Goal: Task Accomplishment & Management: Manage account settings

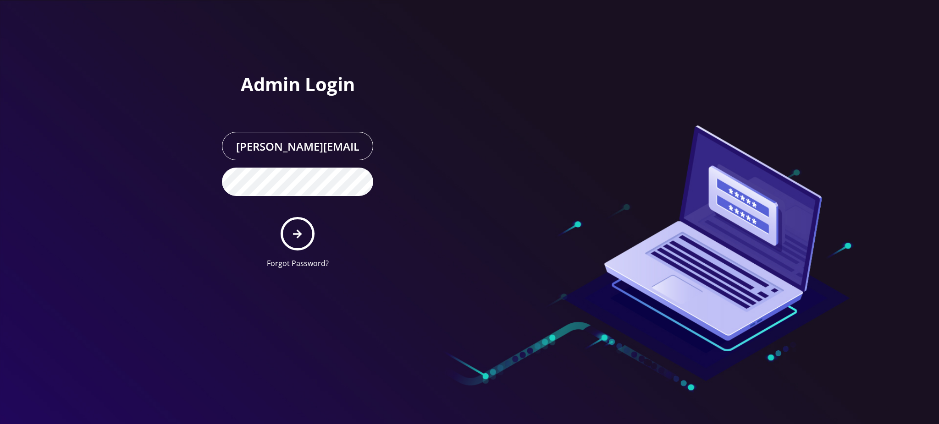
click at [291, 234] on button "submit" at bounding box center [296, 233] width 33 height 33
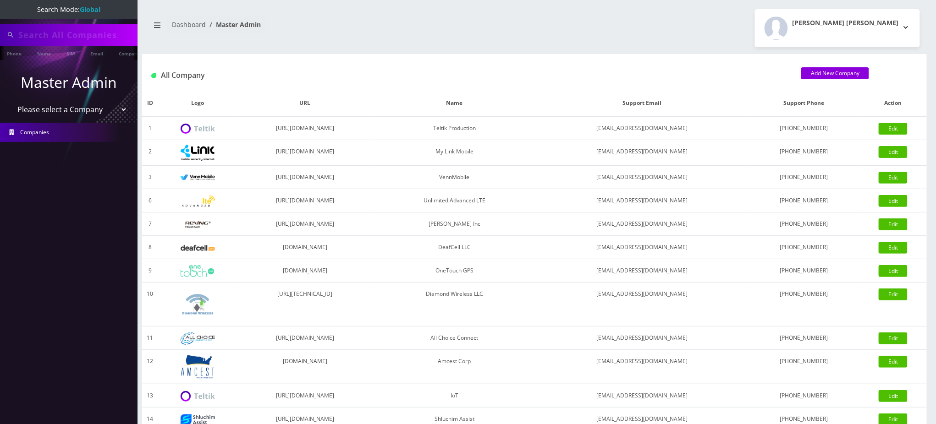
click at [65, 32] on input "text" at bounding box center [76, 34] width 117 height 17
paste input "9296722395"
click at [17, 57] on link "Phone" at bounding box center [14, 53] width 24 height 15
click at [14, 55] on link "Phone" at bounding box center [14, 53] width 24 height 15
type input "9294754850"
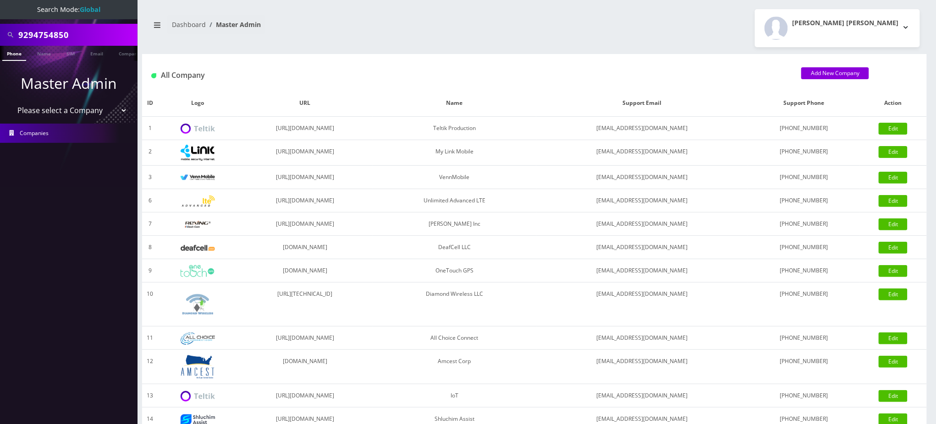
click at [55, 129] on link "Companies" at bounding box center [68, 133] width 137 height 19
click at [90, 137] on link "Companies" at bounding box center [68, 133] width 137 height 19
click at [11, 54] on link "Phone" at bounding box center [14, 53] width 24 height 15
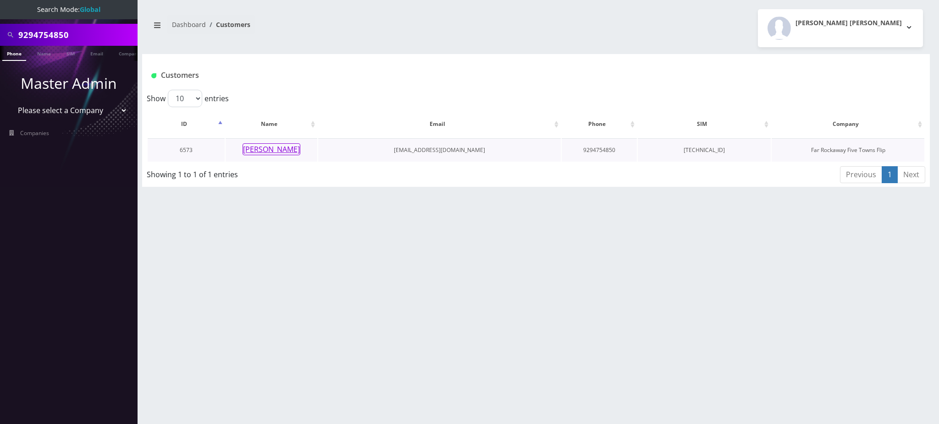
click at [267, 145] on button "Rivky Rubin" at bounding box center [271, 149] width 58 height 12
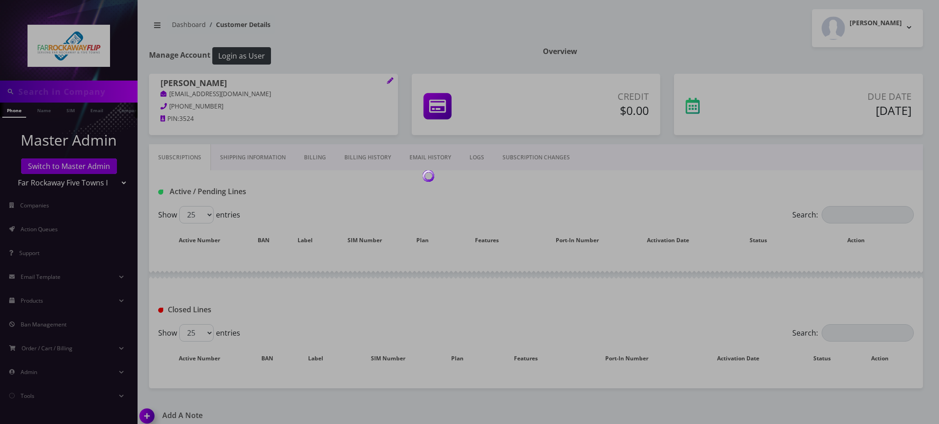
type input "9294754850"
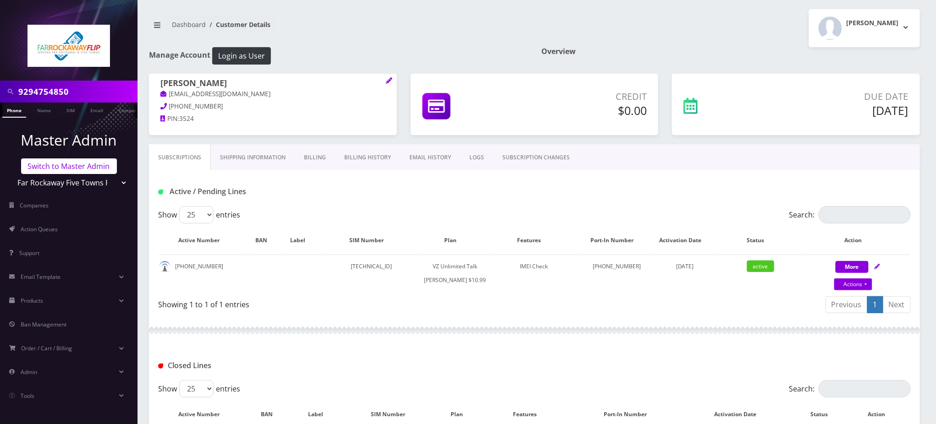
click at [71, 167] on link "Switch to Master Admin" at bounding box center [69, 167] width 96 height 16
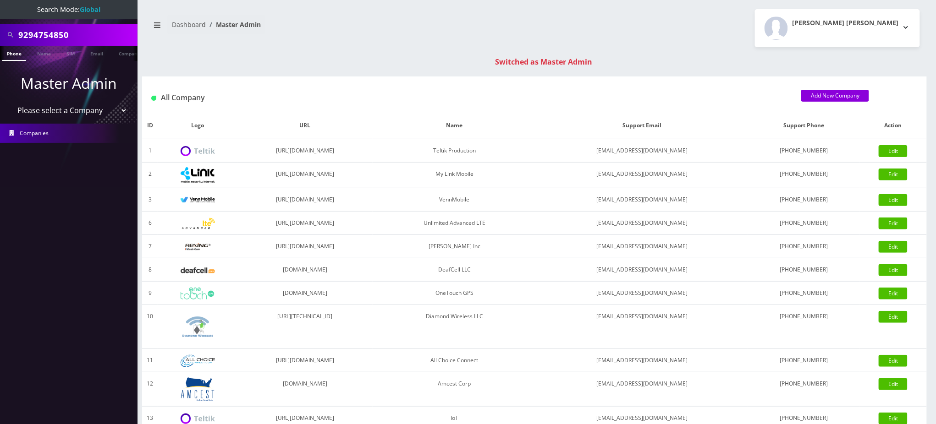
drag, startPoint x: 77, startPoint y: 32, endPoint x: 0, endPoint y: -29, distance: 98.2
click at [0, 0] on html "Search Mode: Global 9294754850 Phone Name SIM Email Company Customer Master Adm…" at bounding box center [468, 326] width 936 height 652
paste input "6722395"
type input "9296722395"
click at [13, 51] on link "Phone" at bounding box center [14, 53] width 24 height 15
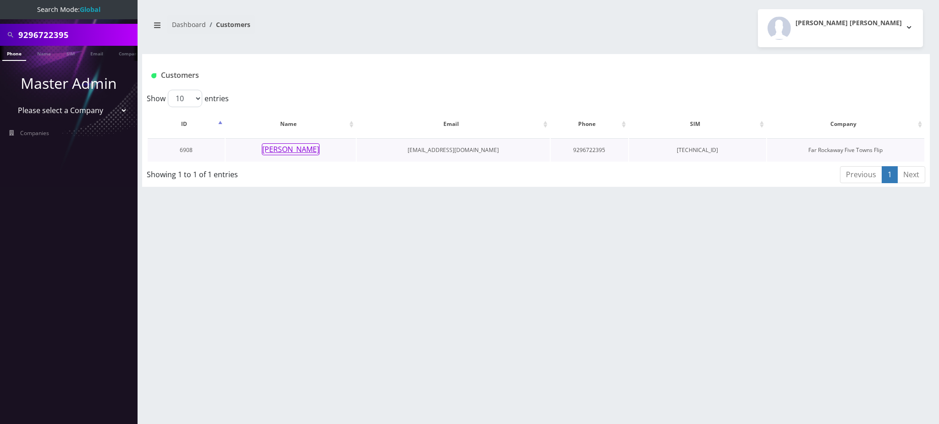
click at [312, 153] on button "Racheli Zelikovitz" at bounding box center [291, 149] width 58 height 12
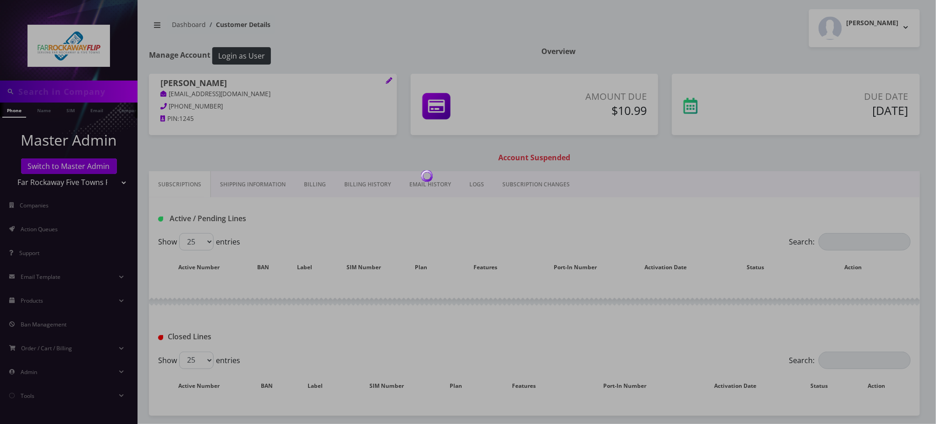
type input "9296722395"
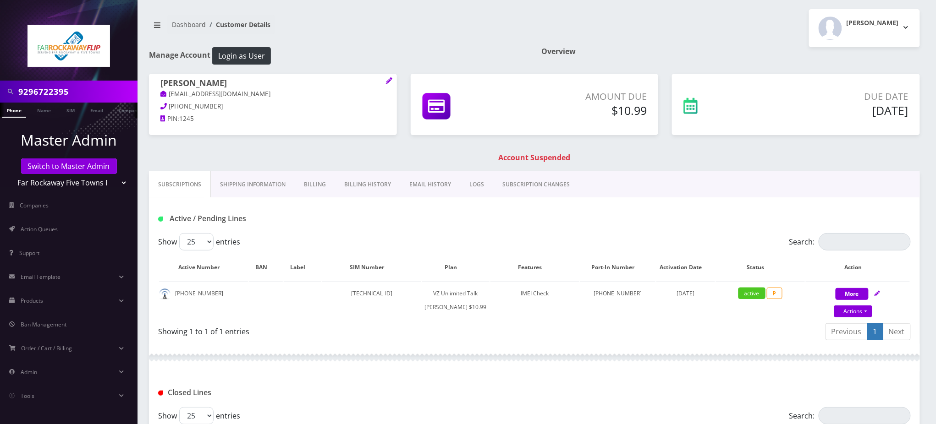
click at [355, 185] on link "Billing History" at bounding box center [367, 184] width 65 height 27
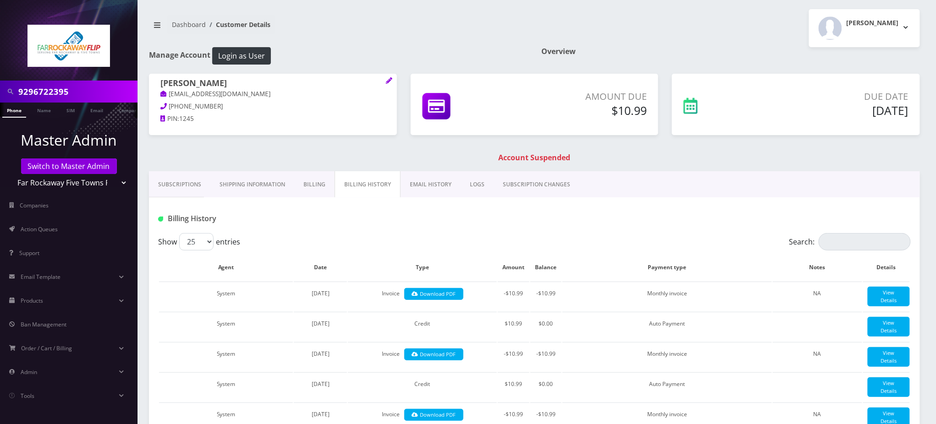
click at [312, 181] on link "Billing" at bounding box center [314, 184] width 40 height 27
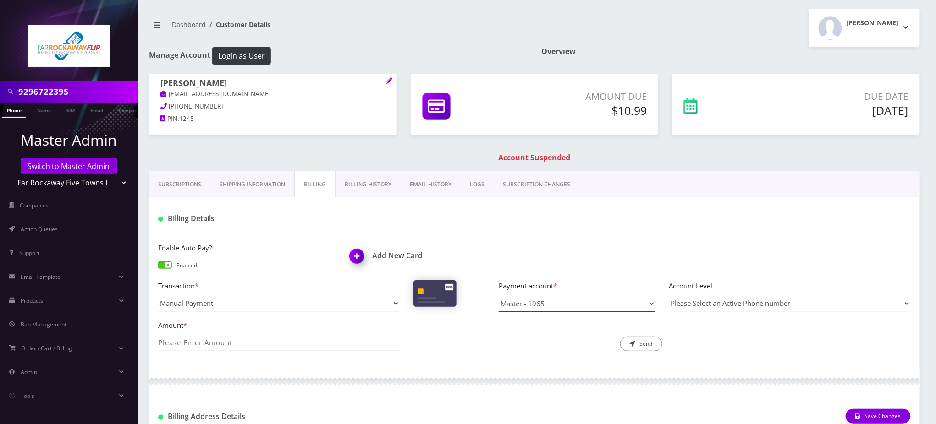
click at [567, 302] on select "Master - 1965" at bounding box center [577, 303] width 157 height 17
click at [537, 220] on div at bounding box center [662, 218] width 511 height 15
drag, startPoint x: 246, startPoint y: 82, endPoint x: 152, endPoint y: 80, distance: 94.4
click at [152, 80] on div "Racheli Zelikovitz tlieberman613+390qw9@gmail.com 718-646-1243 PIN: 1245" at bounding box center [273, 102] width 248 height 57
copy h1 "[PERSON_NAME]"
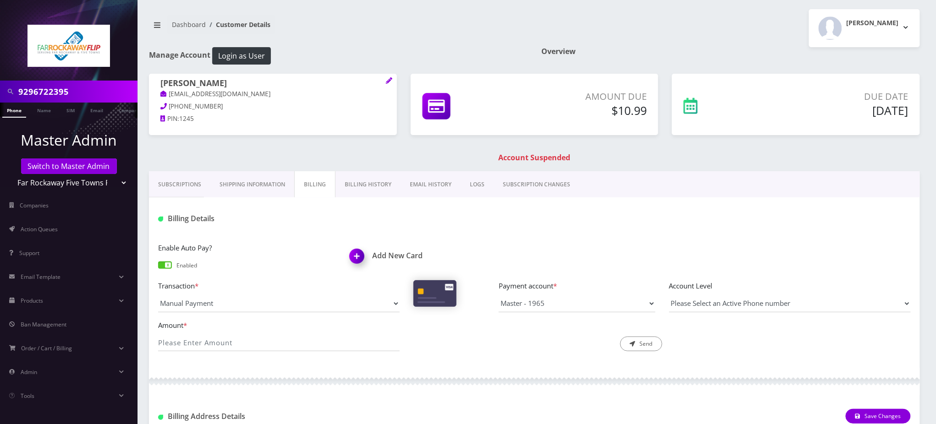
click at [362, 252] on img at bounding box center [358, 259] width 27 height 27
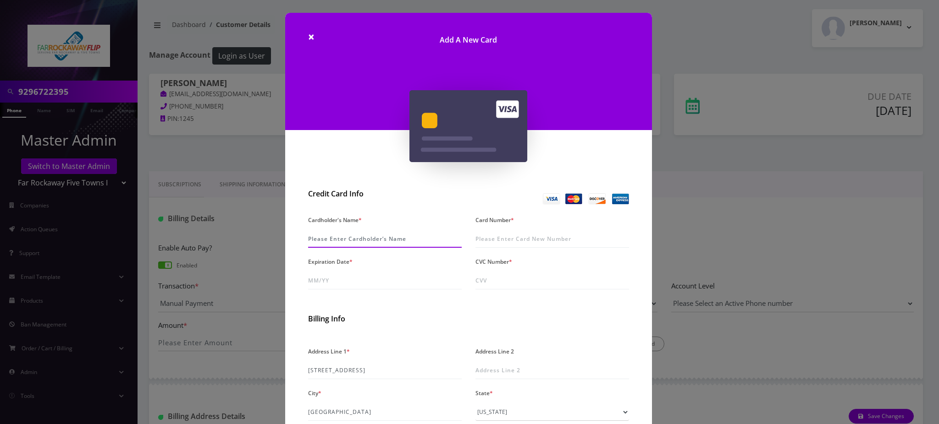
click at [366, 234] on input "Cardholder's Name *" at bounding box center [385, 239] width 154 height 17
paste input "[PERSON_NAME]"
type input "[PERSON_NAME]"
click at [486, 239] on input "Card Number *" at bounding box center [552, 239] width 154 height 17
type input "5424 1815 1405 1965"
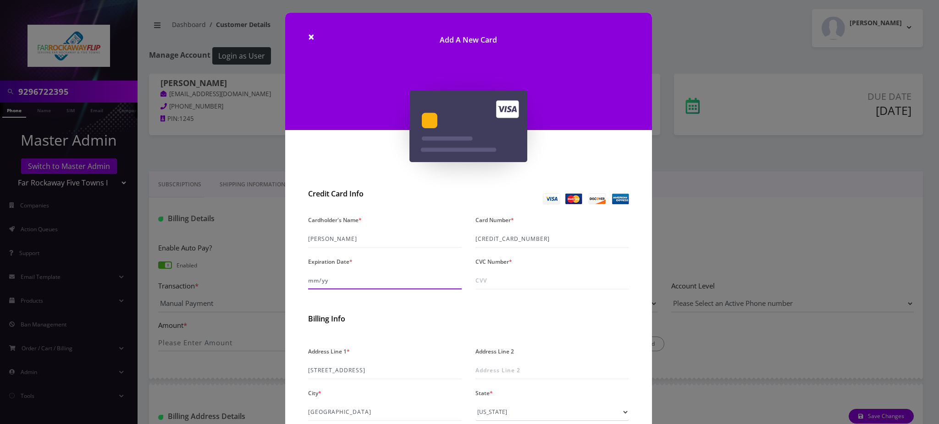
click at [335, 275] on input "Expiration Date *" at bounding box center [385, 280] width 154 height 17
type input "07/29"
type input "7"
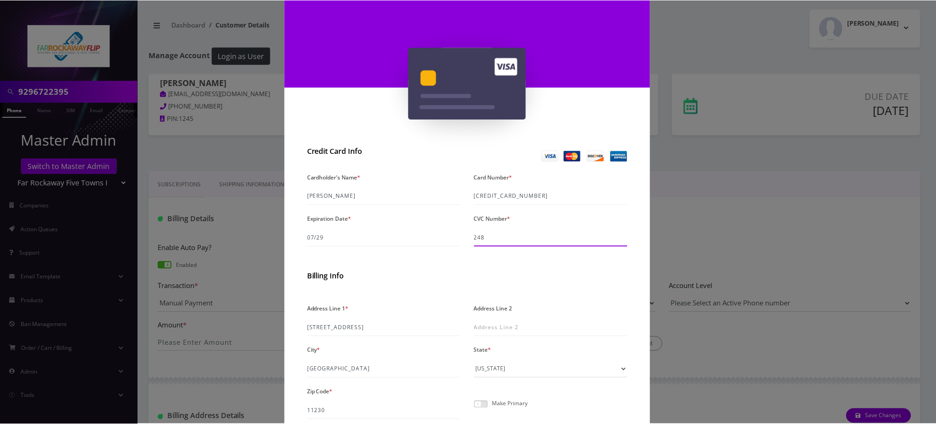
scroll to position [122, 0]
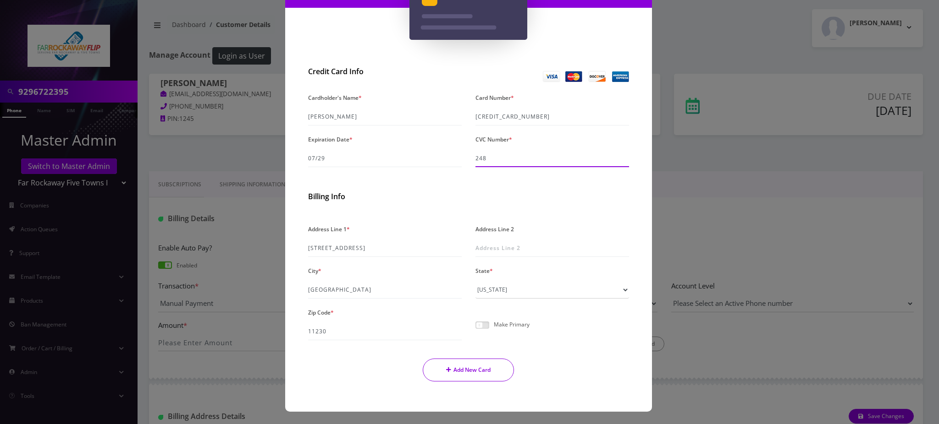
type input "248"
click at [465, 373] on button "Add New Card" at bounding box center [468, 370] width 91 height 23
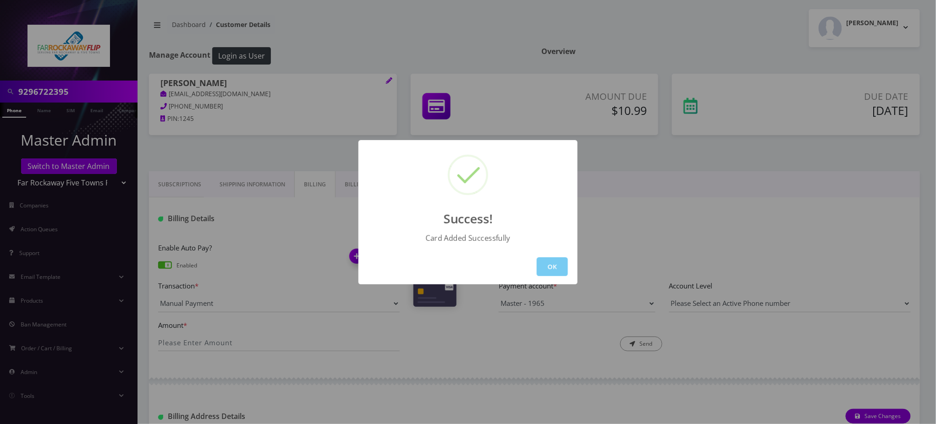
click at [557, 263] on button "OK" at bounding box center [552, 267] width 31 height 19
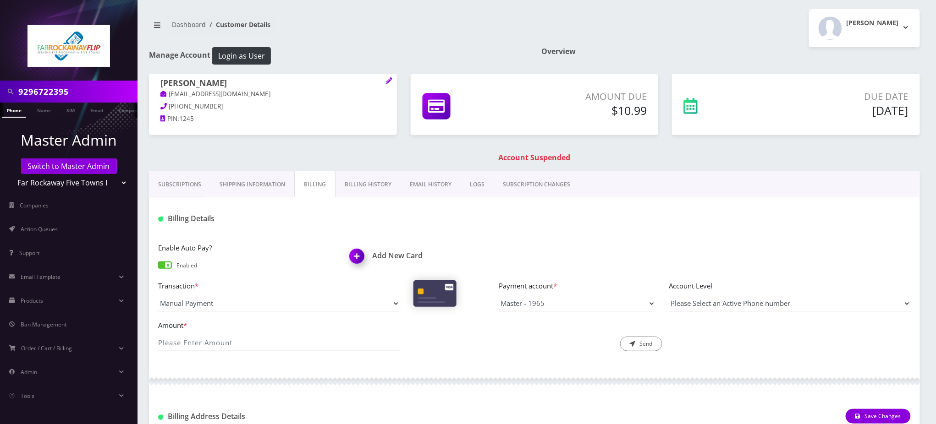
click at [16, 113] on link "Phone" at bounding box center [14, 110] width 24 height 15
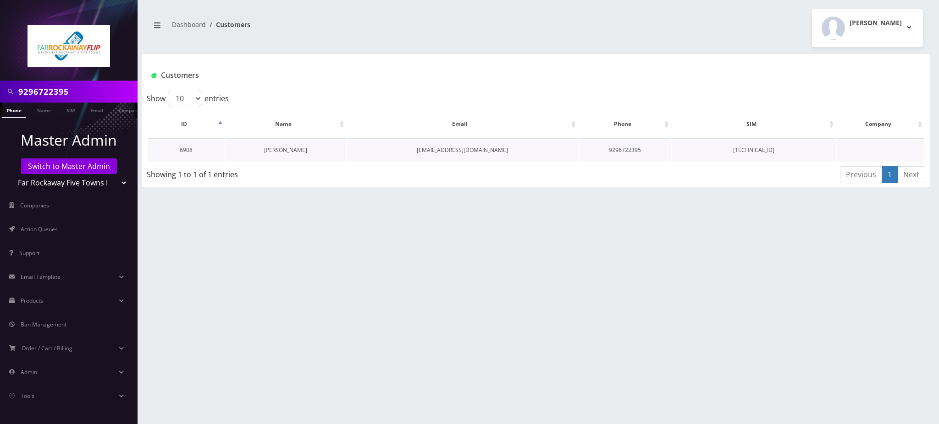
click at [281, 146] on link "[PERSON_NAME]" at bounding box center [285, 150] width 43 height 8
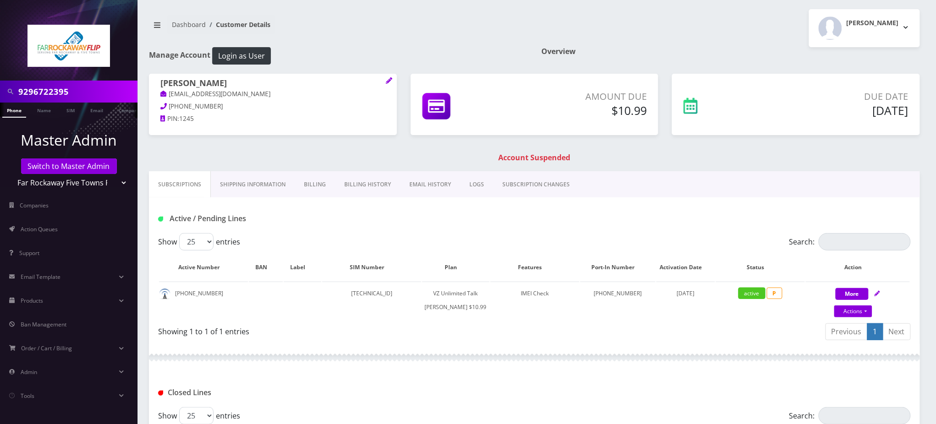
click at [319, 189] on link "Billing" at bounding box center [315, 184] width 40 height 27
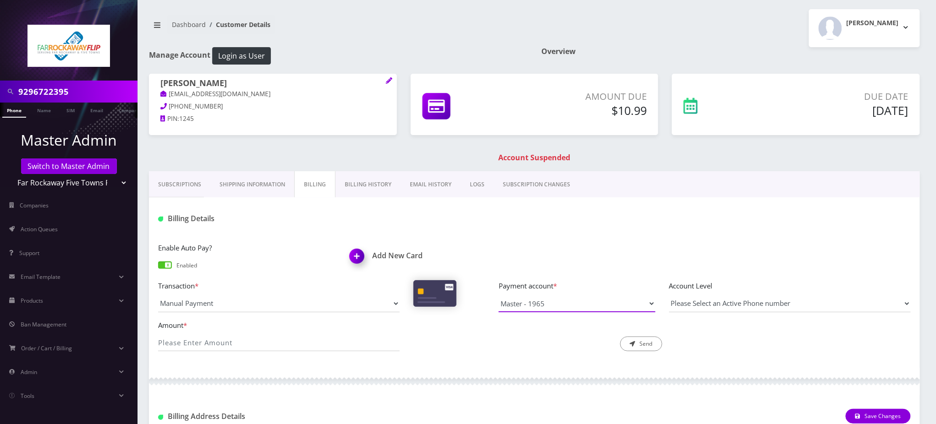
click at [569, 307] on select "Master - 1965 Master - 1965" at bounding box center [577, 303] width 157 height 17
click at [583, 225] on div at bounding box center [662, 218] width 511 height 15
click at [562, 303] on select "Master - 1965 Master - 1965" at bounding box center [577, 303] width 157 height 17
select select "10273"
click at [499, 295] on select "Master - 1965 Master - 1965" at bounding box center [577, 303] width 157 height 17
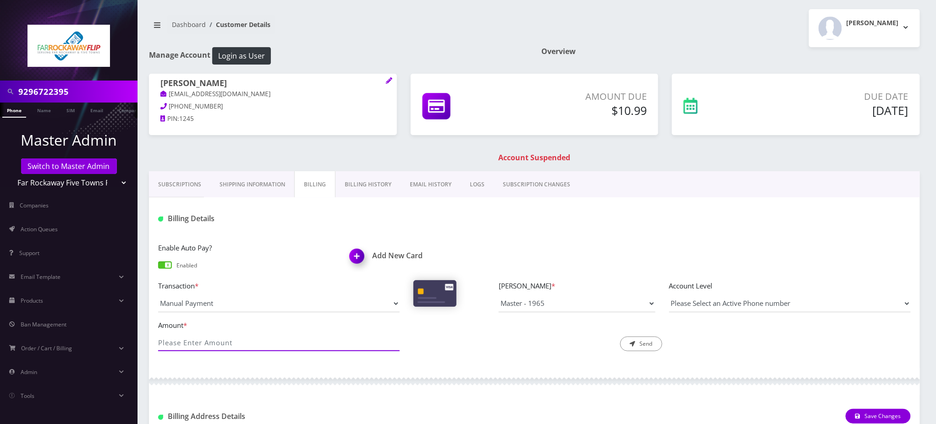
click at [203, 345] on input "Amount *" at bounding box center [279, 342] width 242 height 17
type input "10.99"
drag, startPoint x: 500, startPoint y: 230, endPoint x: 354, endPoint y: 193, distance: 150.0
click at [493, 229] on div "Billing Details" at bounding box center [534, 216] width 771 height 36
click at [378, 188] on link "Billing History" at bounding box center [367, 184] width 65 height 27
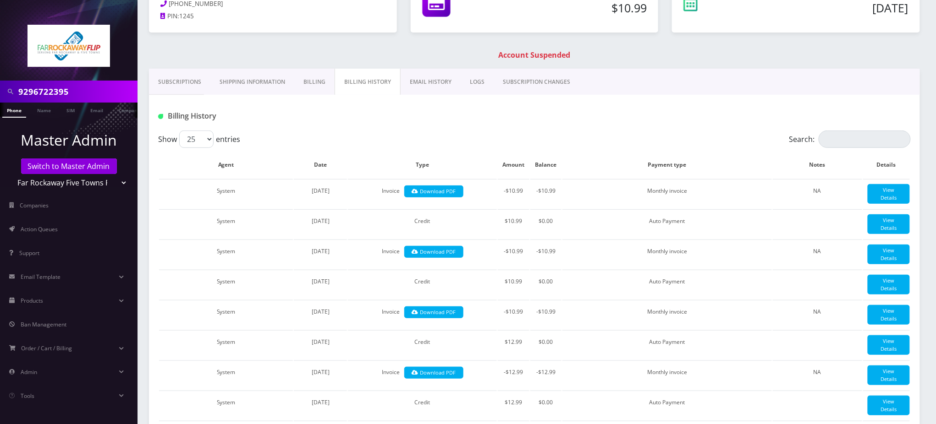
scroll to position [61, 0]
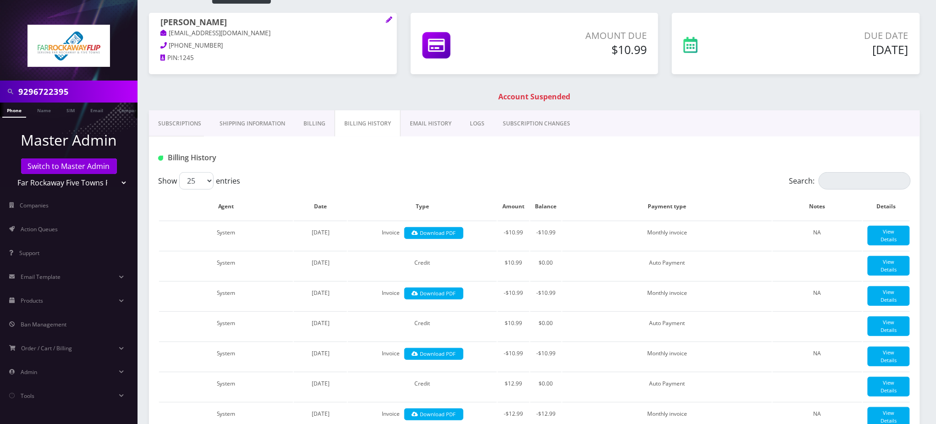
click at [392, 166] on div "Billing History" at bounding box center [534, 155] width 771 height 36
click at [319, 131] on link "Billing" at bounding box center [314, 123] width 40 height 27
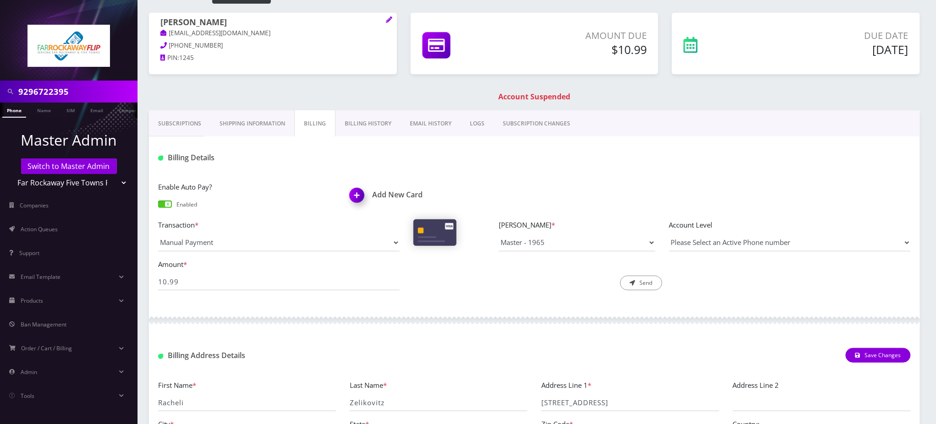
click at [318, 129] on link "Billing" at bounding box center [314, 123] width 41 height 27
click at [321, 157] on h1 "Billing Details" at bounding box center [279, 158] width 242 height 9
click at [634, 283] on icon "submit" at bounding box center [632, 282] width 5 height 5
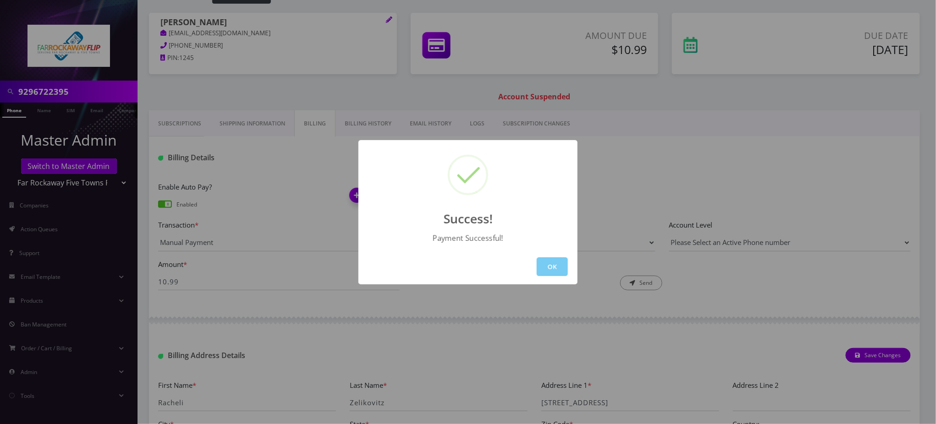
click at [555, 266] on button "OK" at bounding box center [552, 267] width 31 height 19
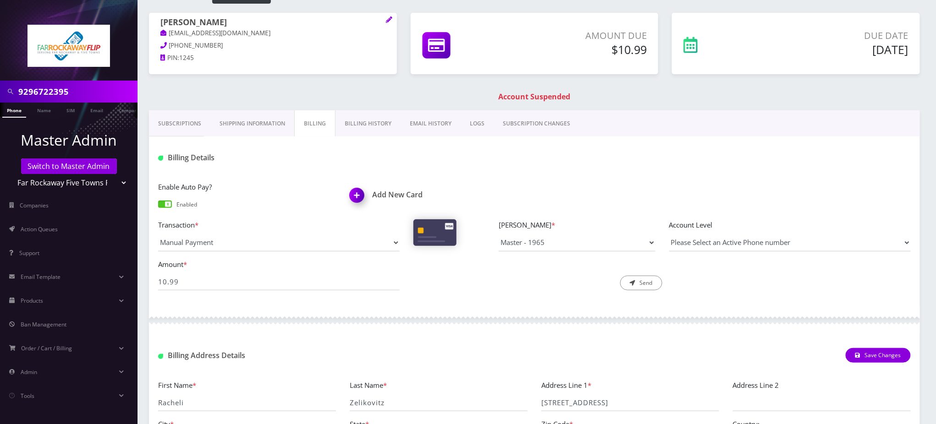
click at [11, 107] on link "Phone" at bounding box center [14, 110] width 24 height 15
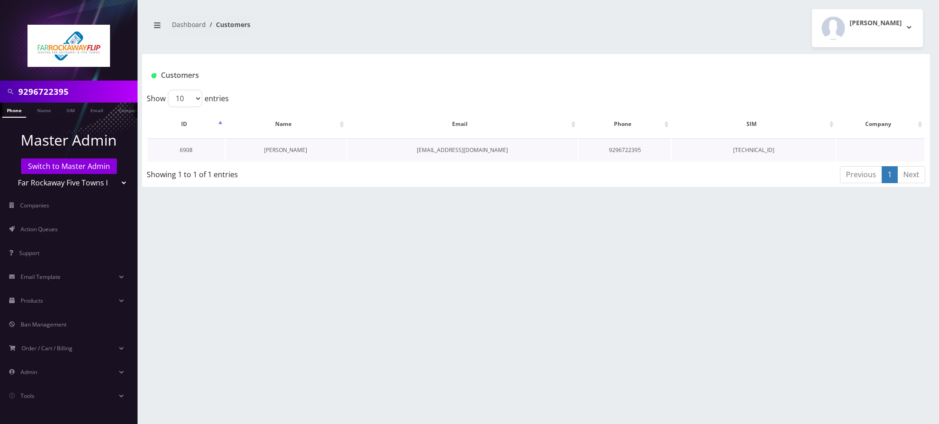
click at [297, 150] on link "[PERSON_NAME]" at bounding box center [285, 150] width 43 height 8
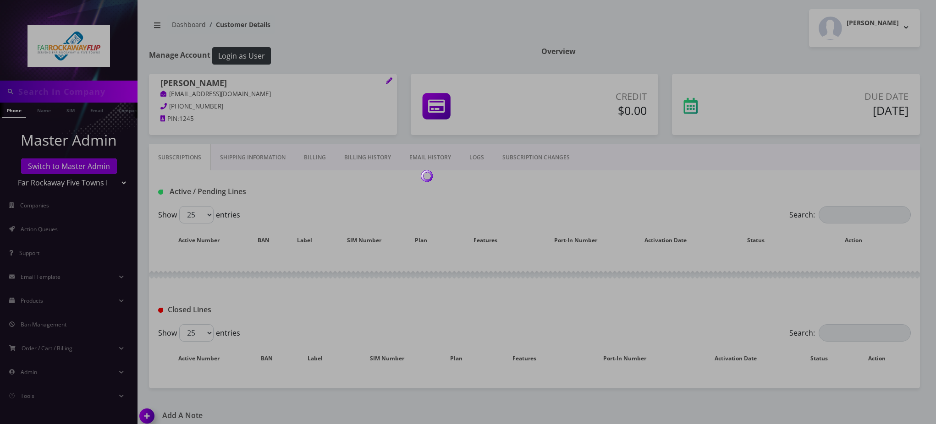
type input "9296722395"
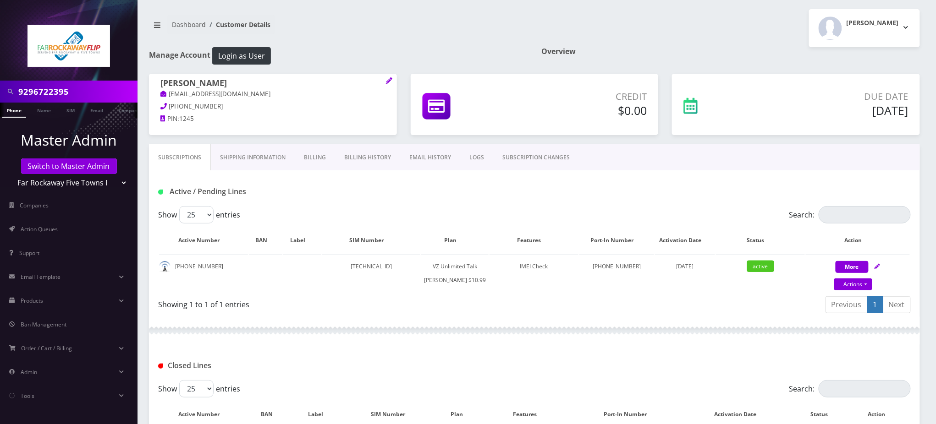
click at [316, 205] on div "Active / Pending Lines" at bounding box center [534, 188] width 771 height 36
click at [853, 282] on link "Actions" at bounding box center [853, 285] width 38 height 12
select select "366"
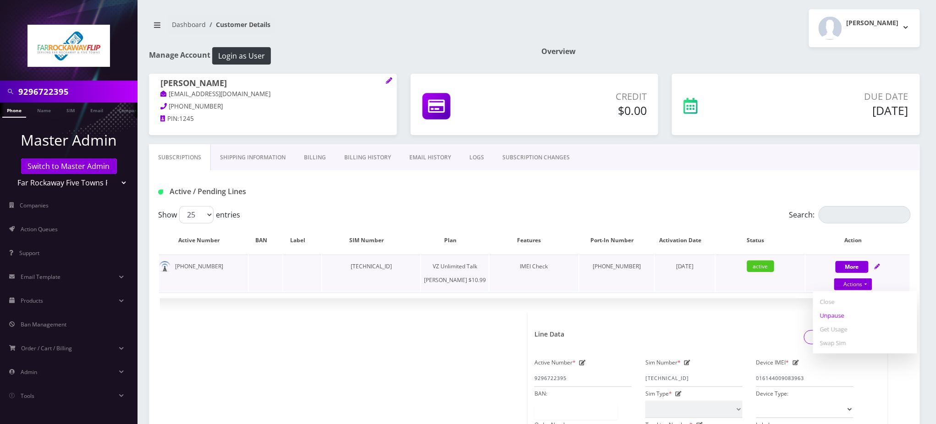
click at [834, 314] on link "Unpause" at bounding box center [865, 316] width 104 height 14
select select "366"
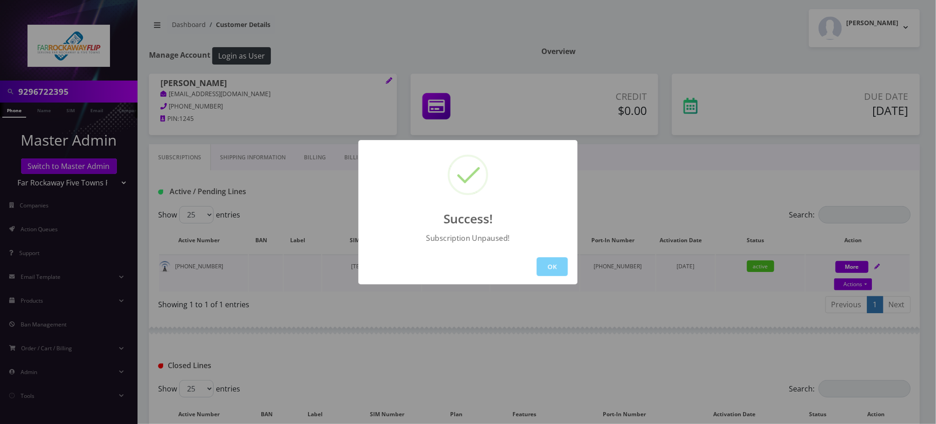
click at [554, 271] on button "OK" at bounding box center [552, 267] width 31 height 19
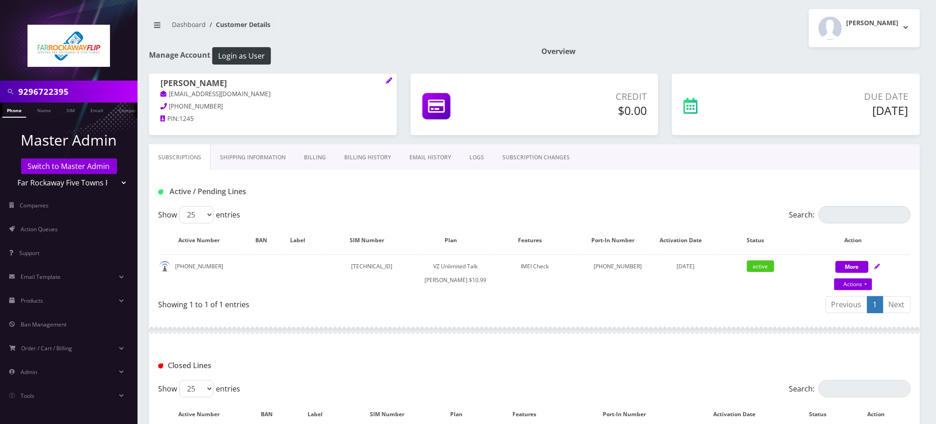
click at [434, 192] on div "Active / Pending Lines" at bounding box center [534, 191] width 766 height 15
click at [37, 92] on input "9296722395" at bounding box center [76, 91] width 117 height 17
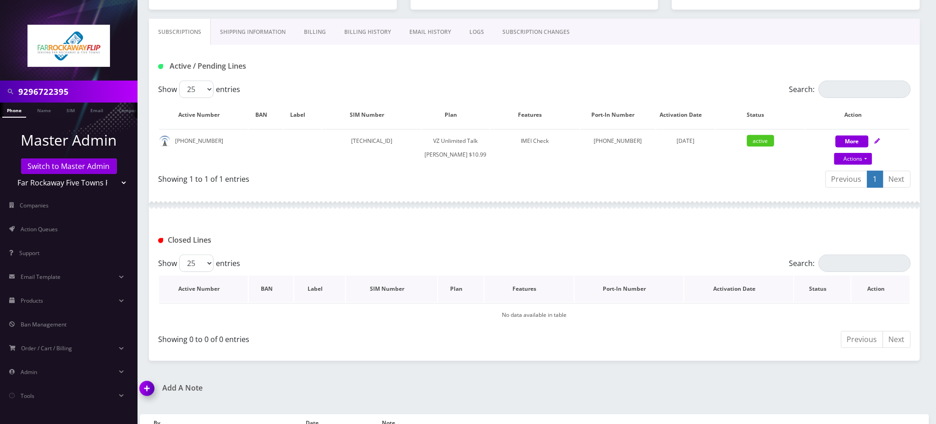
scroll to position [172, 0]
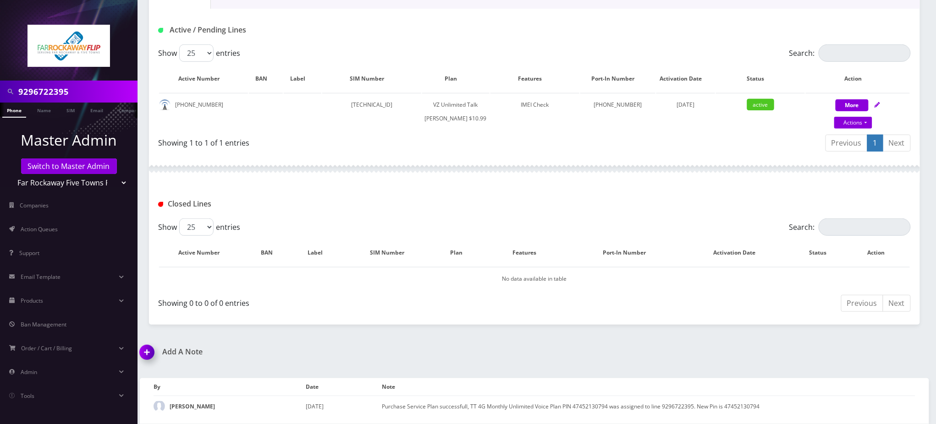
click at [154, 354] on img at bounding box center [148, 355] width 27 height 27
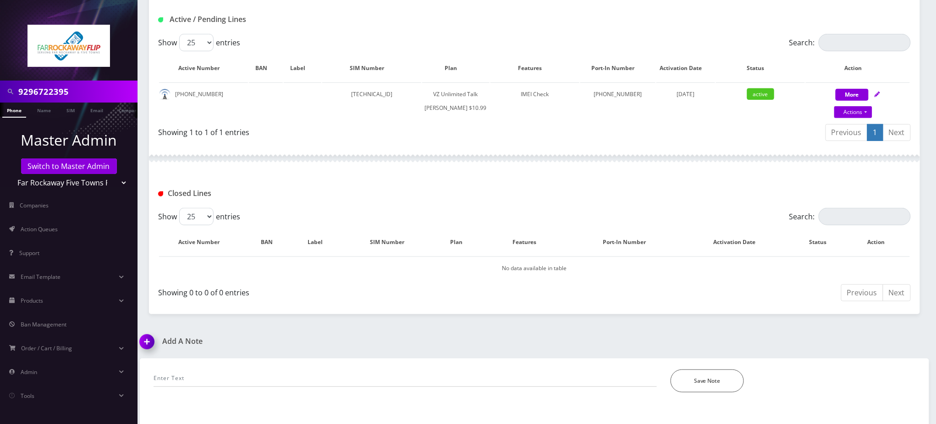
scroll to position [225, 0]
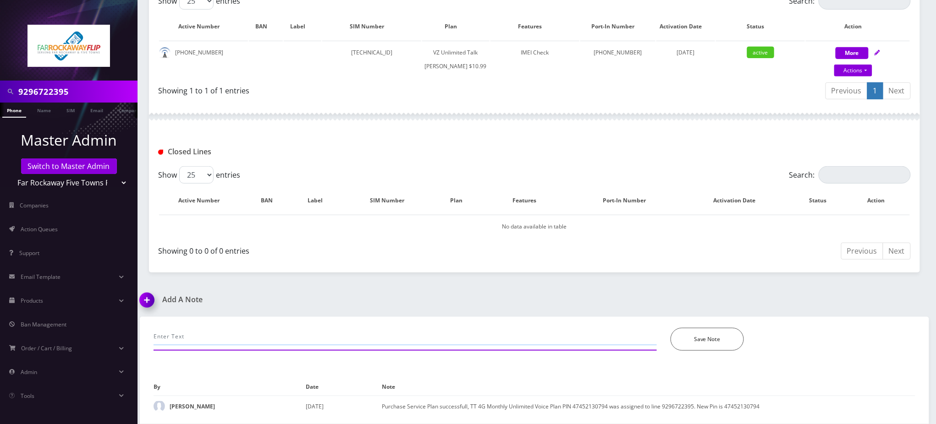
click at [253, 335] on input "text" at bounding box center [405, 336] width 503 height 17
paste input "Purchase Service Plan successfull, TT 4G Monthly Unlimited Voice Plan PIN 47753…"
type input "Purchase Service Plan successfull, TT 4G Monthly Unlimited Voice Plan PIN 47753…"
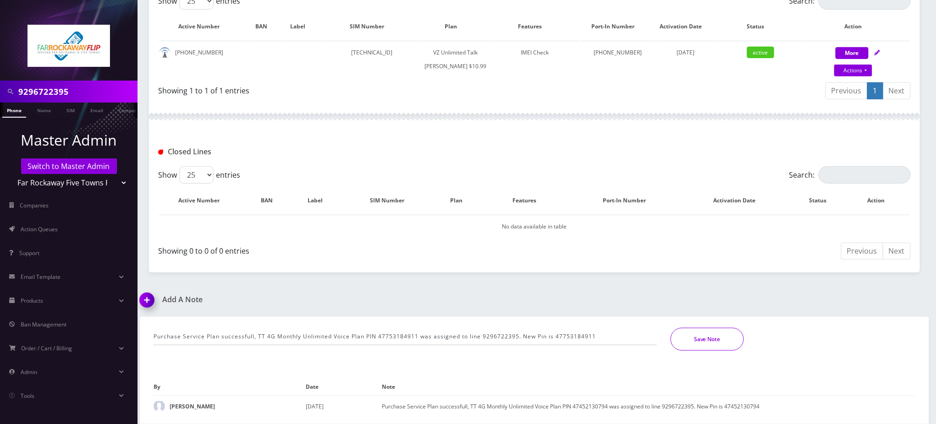
click at [700, 341] on button "Save Note" at bounding box center [707, 339] width 73 height 23
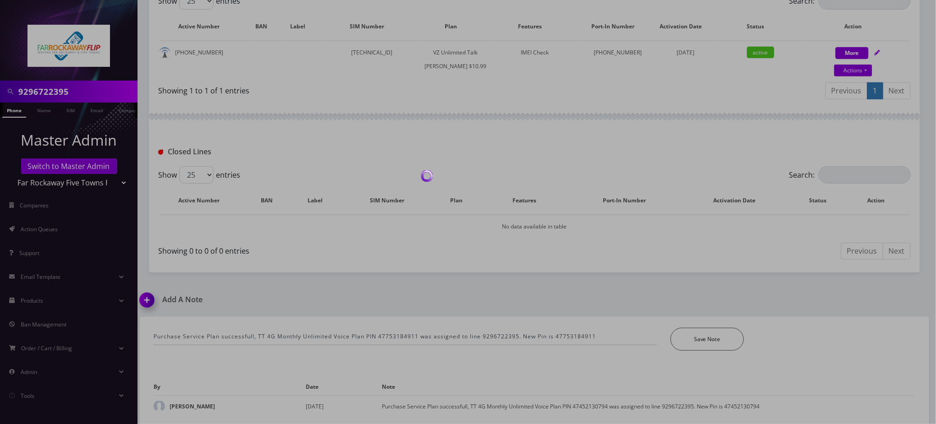
scroll to position [193, 0]
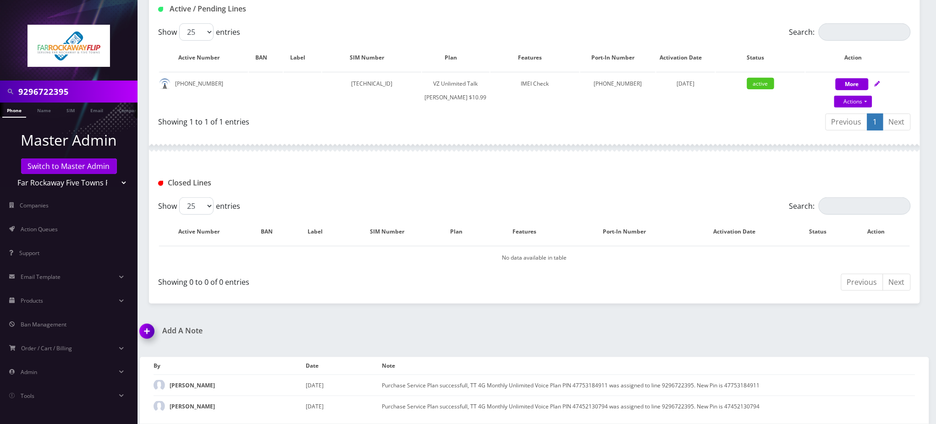
drag, startPoint x: 682, startPoint y: 310, endPoint x: 674, endPoint y: 307, distance: 9.4
click at [675, 307] on div "9296722395 Phone Name SIM Email Company Customer Dashboard Customer Details Tzv…" at bounding box center [534, 120] width 803 height 607
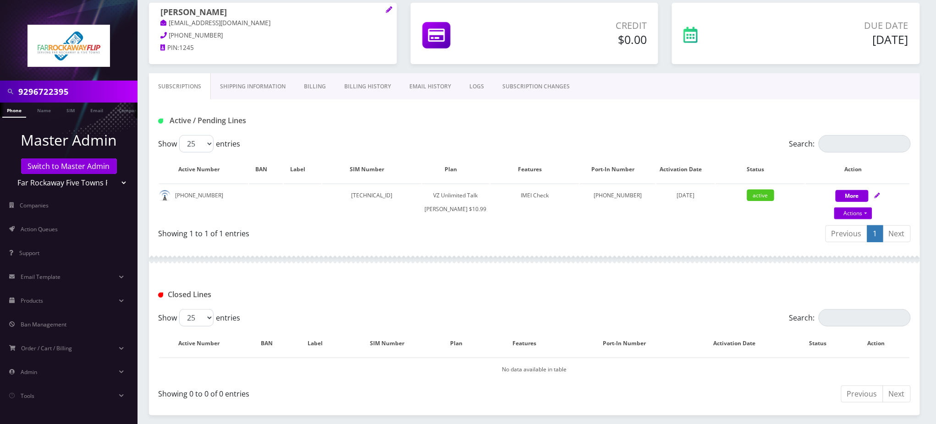
scroll to position [0, 4]
click at [772, 93] on div "Subscriptions Shipping Information Billing Billing History EMAIL HISTORY LOGS S…" at bounding box center [534, 86] width 771 height 26
click at [414, 116] on div "Active / Pending Lines" at bounding box center [534, 120] width 766 height 15
click at [494, 266] on div at bounding box center [534, 259] width 771 height 27
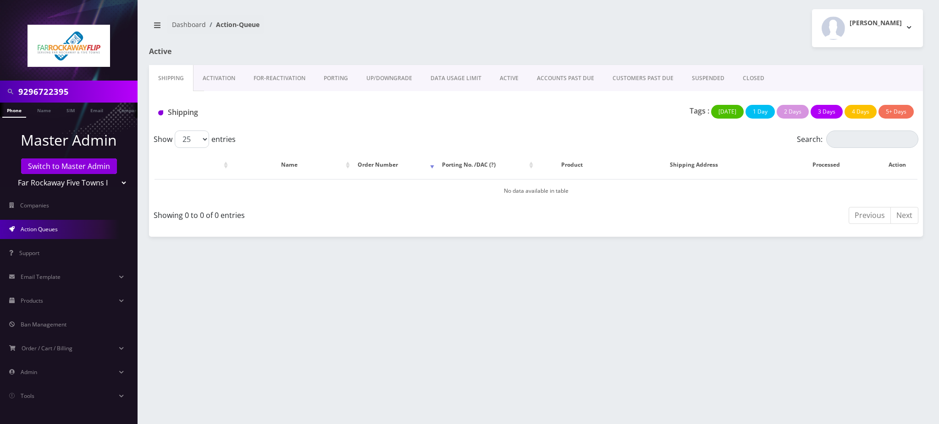
click at [59, 175] on select "Teltik Production My Link Mobile VennMobile Unlimited Advanced LTE Rexing Inc D…" at bounding box center [69, 182] width 117 height 17
drag, startPoint x: 258, startPoint y: 273, endPoint x: 252, endPoint y: 269, distance: 7.6
click at [258, 273] on div "9296722395 Phone Name SIM Email Company Customer Dashboard Action-Queue Tzvi Li…" at bounding box center [536, 212] width 806 height 424
click at [85, 169] on link "Switch to Master Admin" at bounding box center [69, 167] width 96 height 16
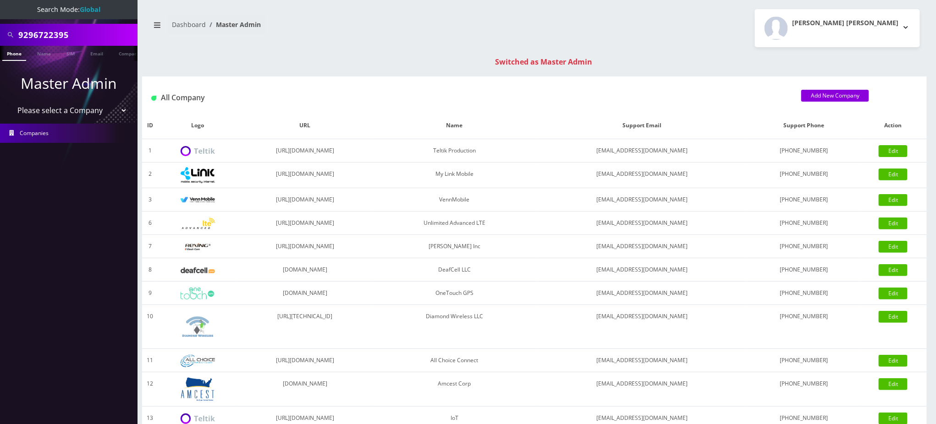
drag, startPoint x: 76, startPoint y: 30, endPoint x: 0, endPoint y: -7, distance: 84.4
click at [0, 0] on html "Search Mode: Global 9296722395 Phone Name SIM Email Company Customer Master Adm…" at bounding box center [468, 326] width 936 height 652
type input "9294415105"
click at [12, 54] on link "Phone" at bounding box center [14, 53] width 24 height 15
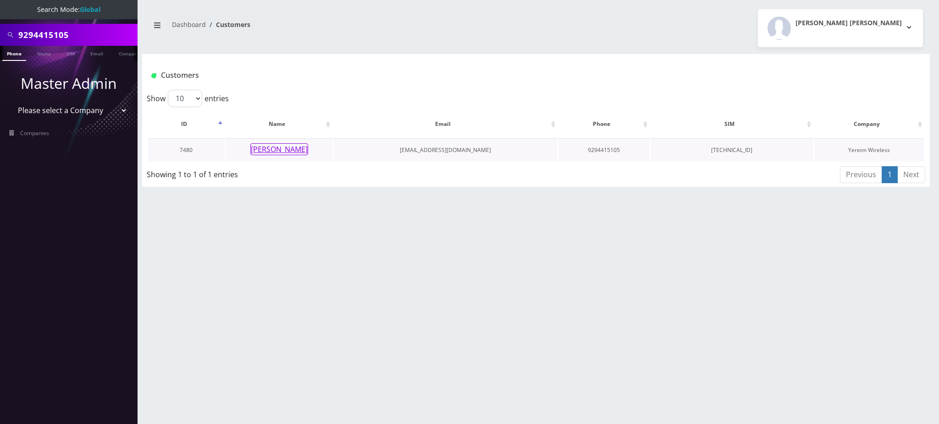
click at [283, 150] on button "[PERSON_NAME]" at bounding box center [279, 149] width 58 height 12
